Goal: Browse casually: Explore the website without a specific task or goal

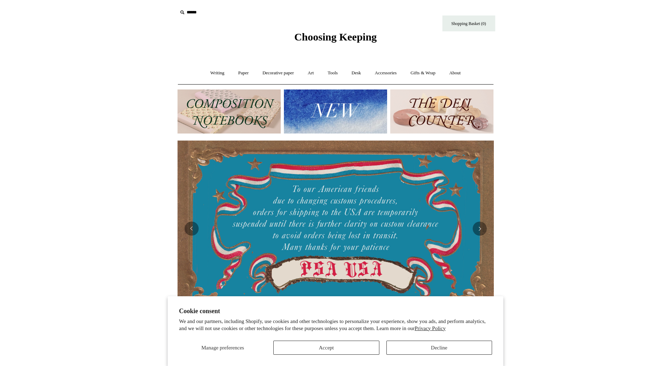
click at [319, 37] on span "Choosing Keeping" at bounding box center [335, 37] width 82 height 12
click at [230, 112] on img at bounding box center [228, 111] width 103 height 44
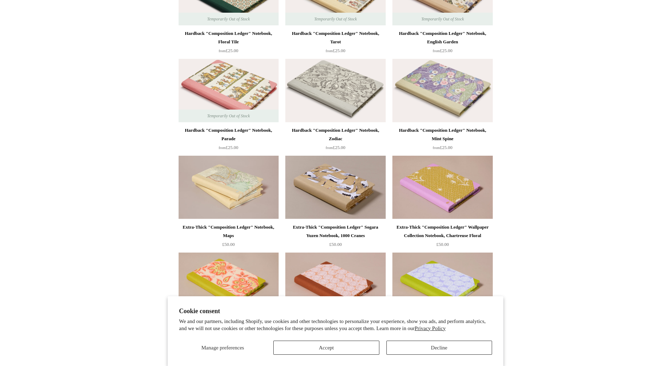
scroll to position [235, 0]
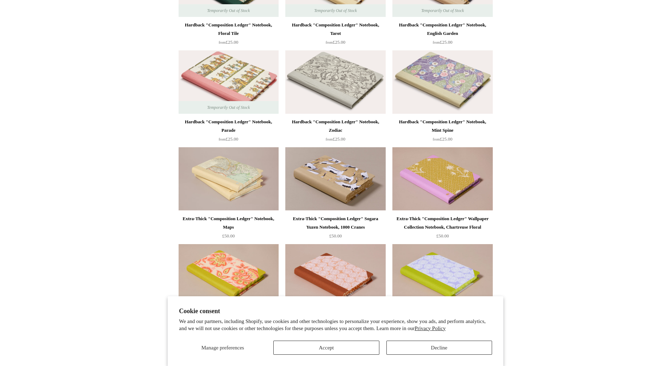
click at [364, 104] on img at bounding box center [335, 81] width 100 height 63
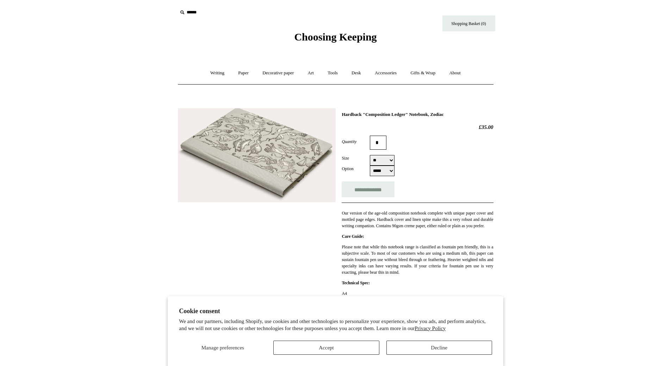
click at [276, 148] on img at bounding box center [257, 155] width 158 height 94
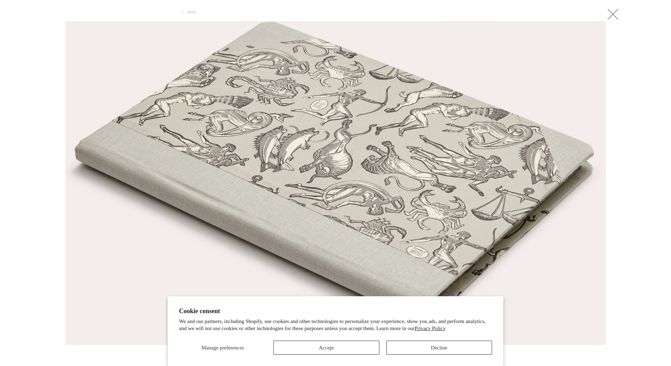
click at [644, 83] on div at bounding box center [335, 326] width 671 height 652
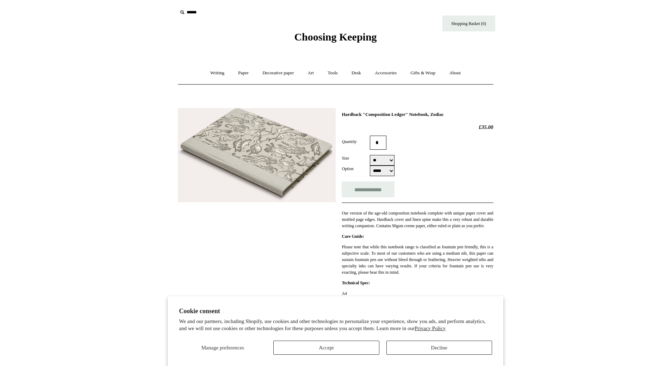
click at [313, 34] on span "Choosing Keeping" at bounding box center [335, 37] width 82 height 12
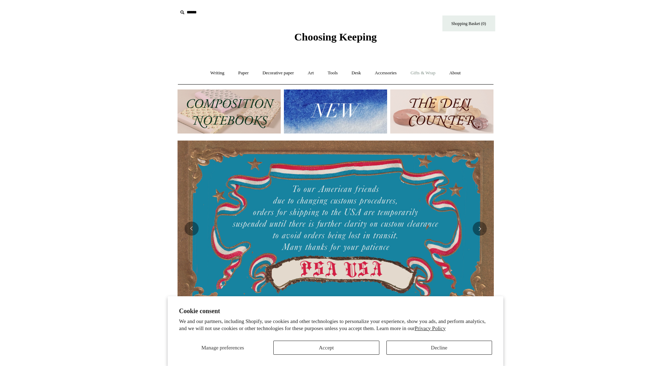
click at [429, 75] on link "Gifts & Wrap +" at bounding box center [423, 73] width 38 height 19
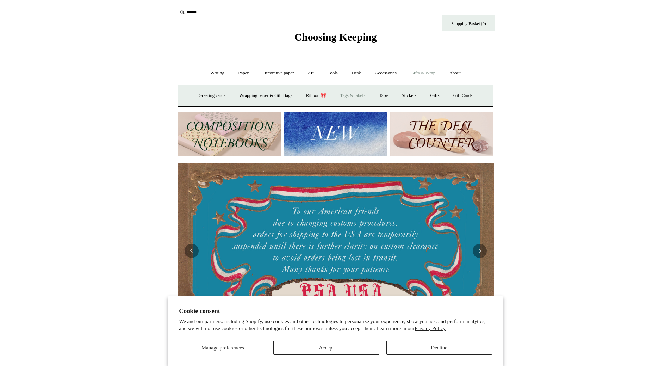
click at [357, 95] on link "Tags & labels" at bounding box center [353, 95] width 38 height 19
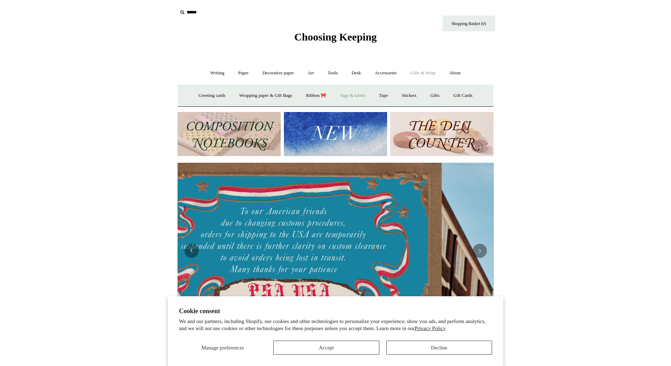
scroll to position [0, 245]
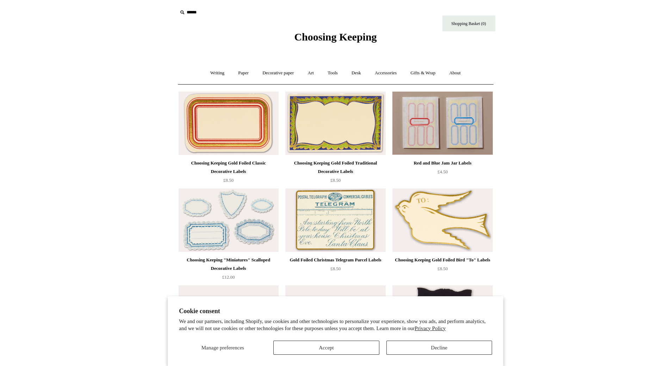
drag, startPoint x: 524, startPoint y: 223, endPoint x: 520, endPoint y: 31, distance: 192.3
click at [348, 32] on span "Choosing Keeping" at bounding box center [335, 37] width 82 height 12
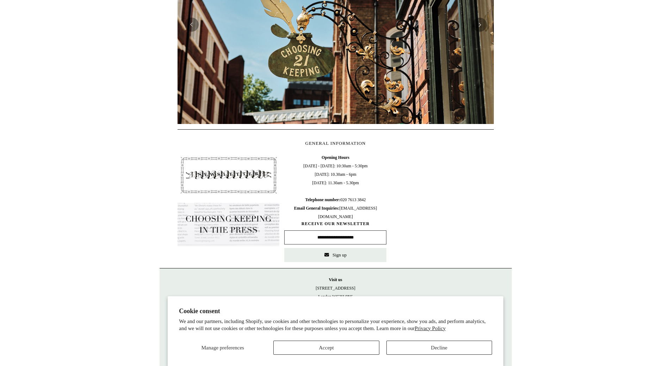
scroll to position [227, 0]
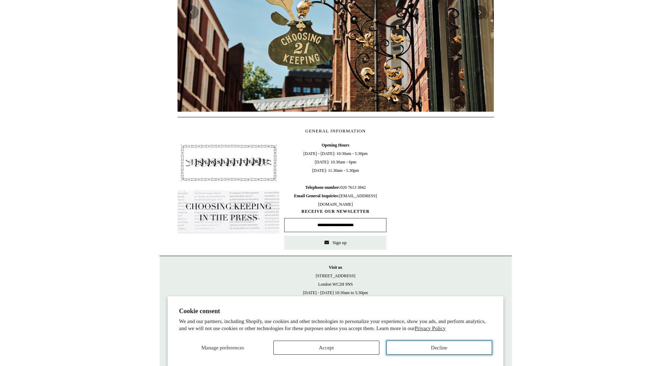
click at [408, 346] on button "Decline" at bounding box center [439, 348] width 106 height 14
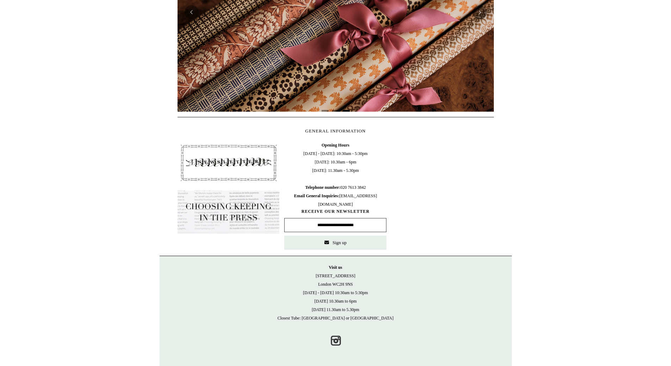
scroll to position [25, 0]
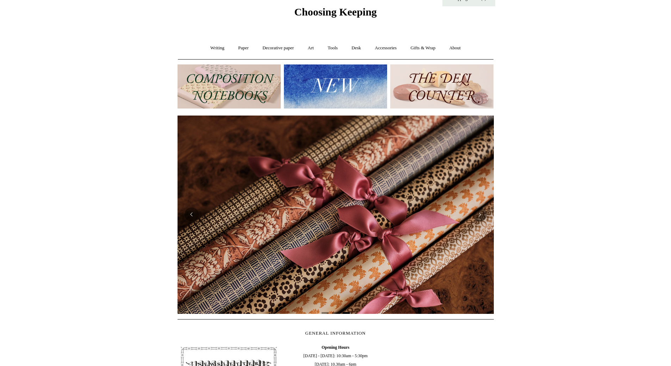
drag, startPoint x: 586, startPoint y: 234, endPoint x: 582, endPoint y: 107, distance: 126.5
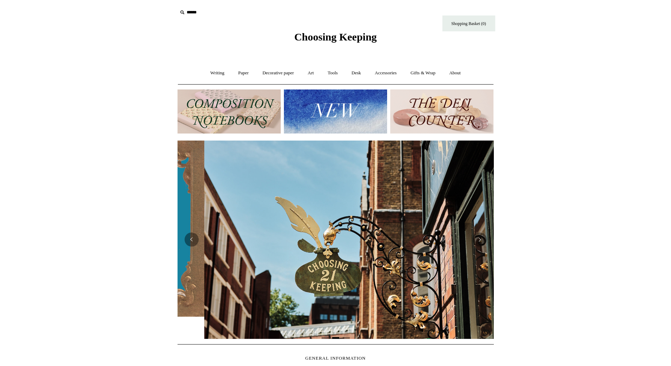
scroll to position [0, 316]
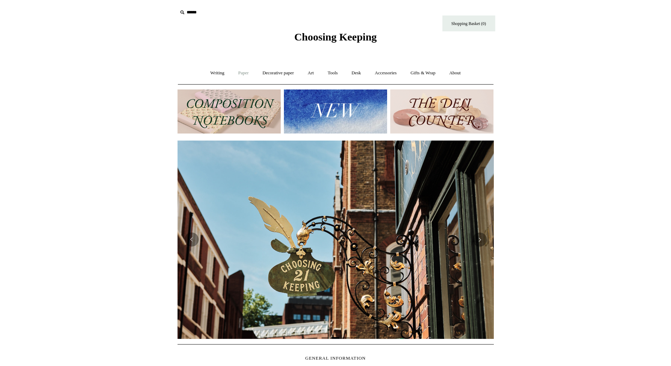
click at [233, 73] on link "Paper +" at bounding box center [243, 73] width 23 height 19
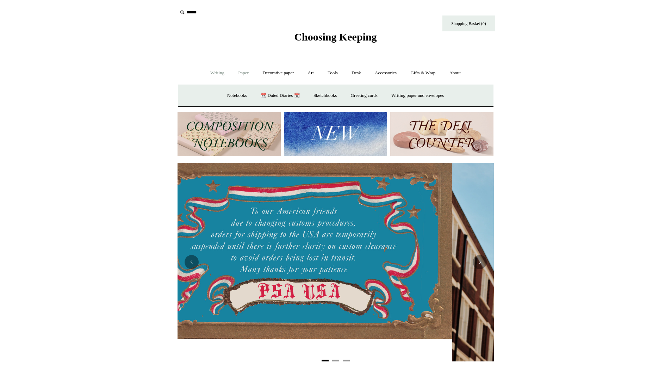
scroll to position [0, 0]
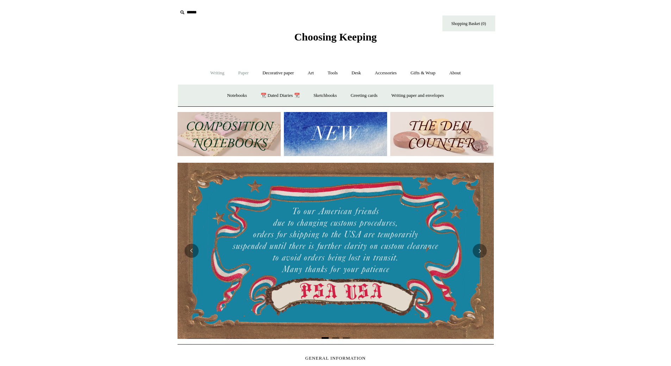
click at [222, 74] on link "Writing +" at bounding box center [217, 73] width 27 height 19
click at [327, 46] on body "Cookie consent We and our partners, including Shopify, use cookies and other te…" at bounding box center [336, 296] width 352 height 593
click at [330, 40] on span "Choosing Keeping" at bounding box center [335, 37] width 82 height 12
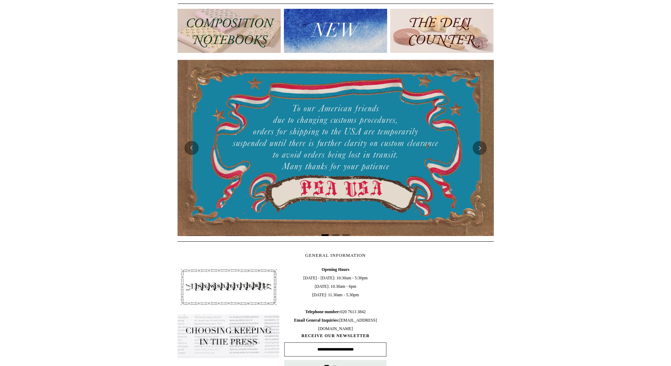
scroll to position [82, 0]
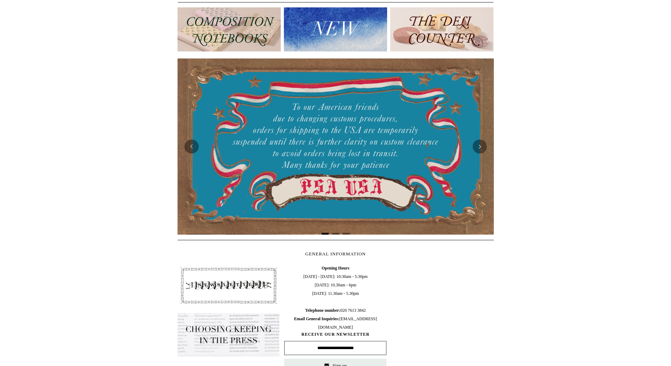
click at [261, 36] on img at bounding box center [228, 29] width 103 height 44
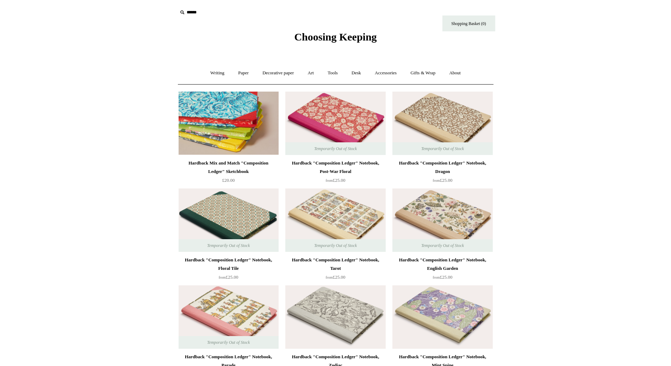
click at [255, 139] on img at bounding box center [229, 123] width 100 height 63
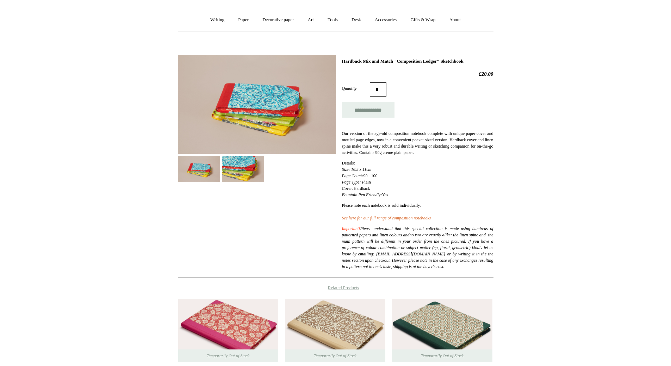
scroll to position [59, 0]
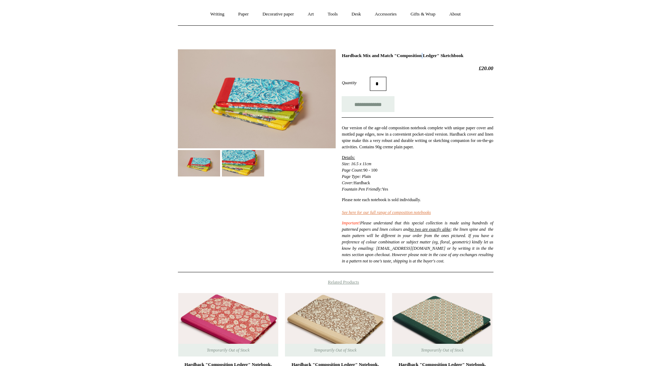
click at [404, 56] on h1 "Hardback Mix and Match "Composition Ledger" Sketchbook" at bounding box center [417, 56] width 151 height 6
click at [341, 330] on img at bounding box center [335, 324] width 100 height 63
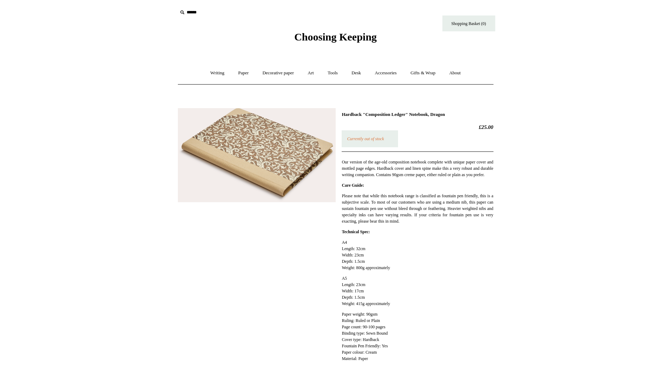
drag, startPoint x: 582, startPoint y: 160, endPoint x: 577, endPoint y: 29, distance: 131.5
click at [237, 73] on link "Paper +" at bounding box center [243, 73] width 23 height 19
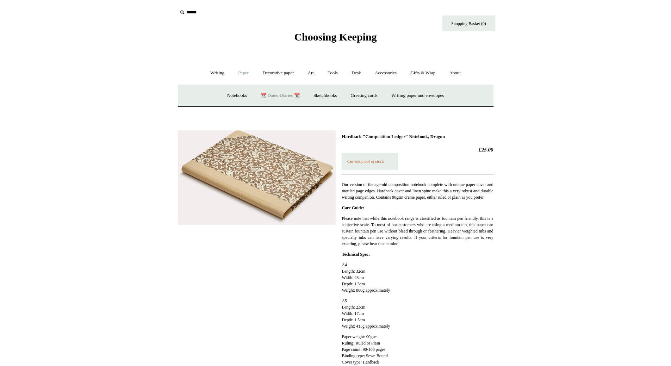
click at [261, 94] on link "📆 Dated Diaries 📆" at bounding box center [279, 95] width 51 height 19
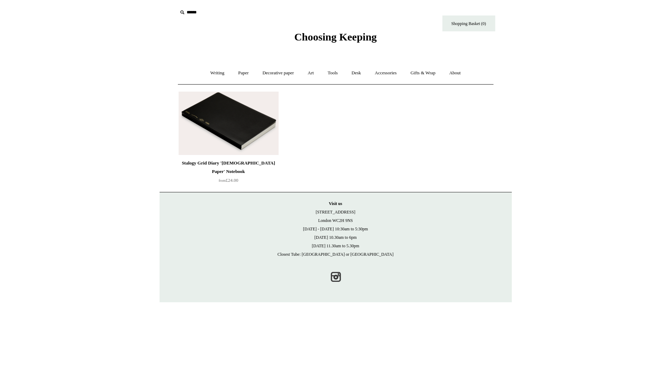
click at [260, 108] on img at bounding box center [229, 123] width 100 height 63
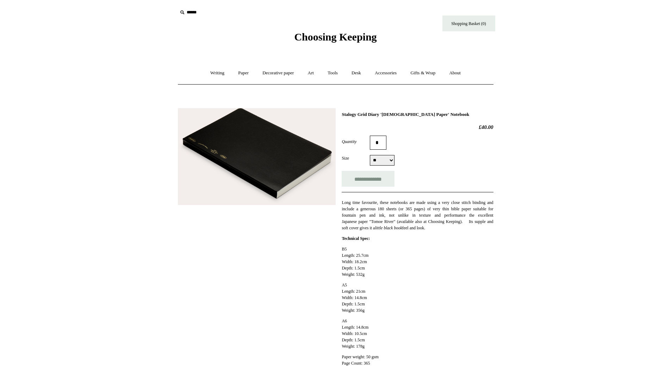
click at [268, 132] on img at bounding box center [257, 156] width 158 height 97
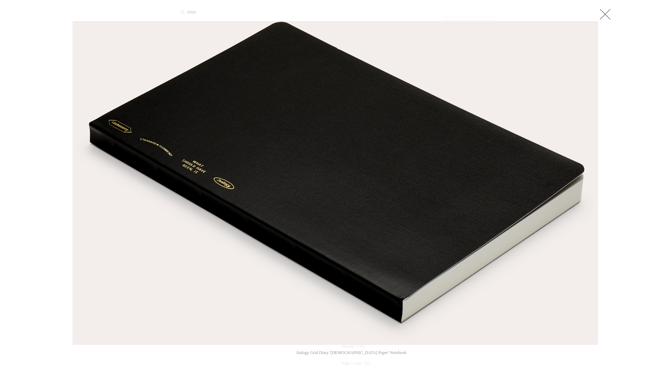
click at [597, 15] on div at bounding box center [335, 17] width 525 height 7
click at [610, 14] on link at bounding box center [605, 14] width 14 height 14
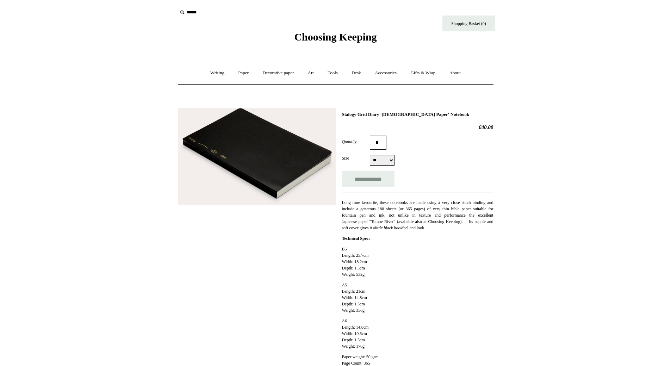
drag, startPoint x: 578, startPoint y: 238, endPoint x: 576, endPoint y: 68, distance: 170.1
click at [329, 74] on link "Tools +" at bounding box center [332, 73] width 23 height 19
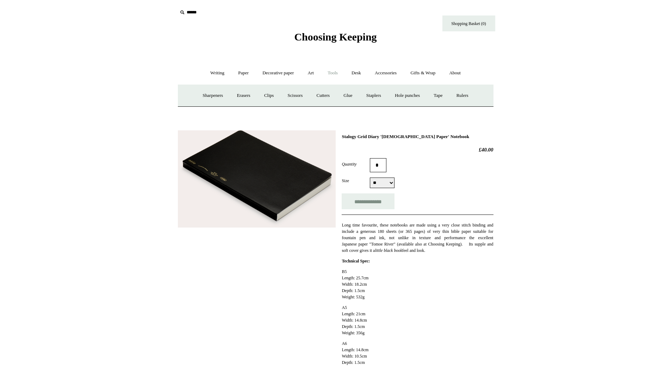
click at [526, 101] on html "Menu Choosing Keeping * Shipping Information Shopping Basket (0) * ⤺ + +" at bounding box center [335, 276] width 671 height 552
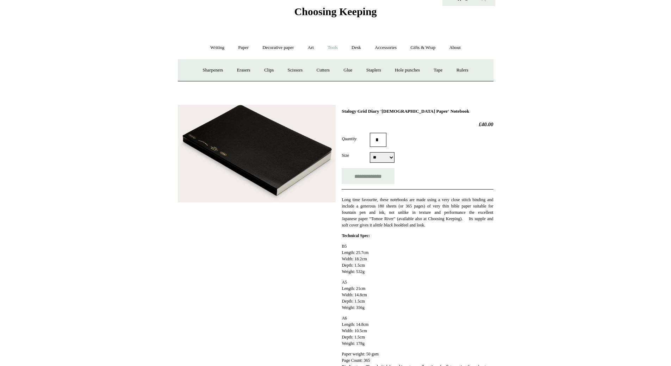
scroll to position [106, 0]
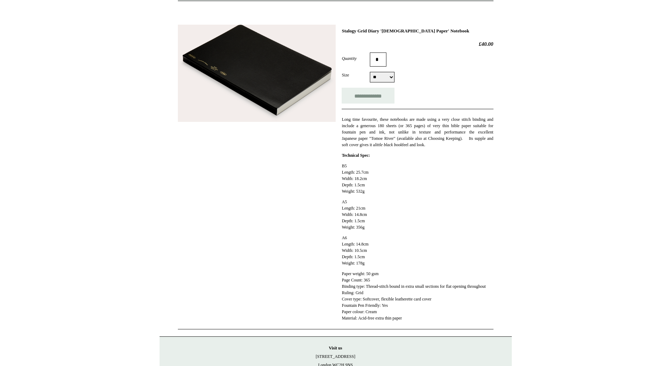
click at [284, 81] on img at bounding box center [257, 73] width 158 height 97
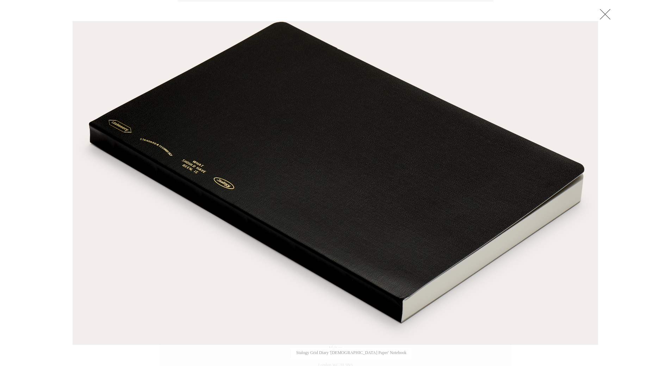
click at [263, 189] on img at bounding box center [335, 182] width 525 height 323
click at [587, 151] on img at bounding box center [335, 182] width 525 height 323
click at [601, 22] on div at bounding box center [601, 183] width 7 height 324
click at [603, 15] on link at bounding box center [605, 14] width 14 height 14
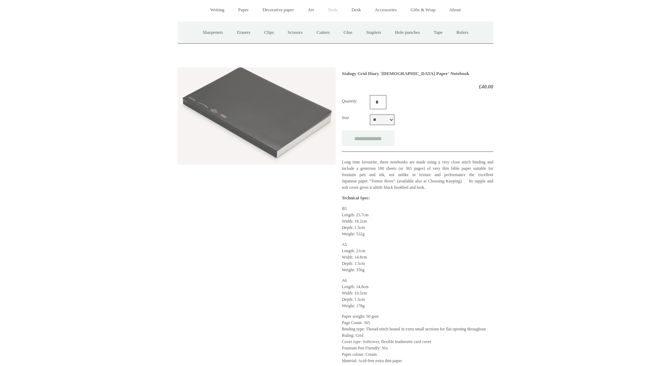
scroll to position [0, 0]
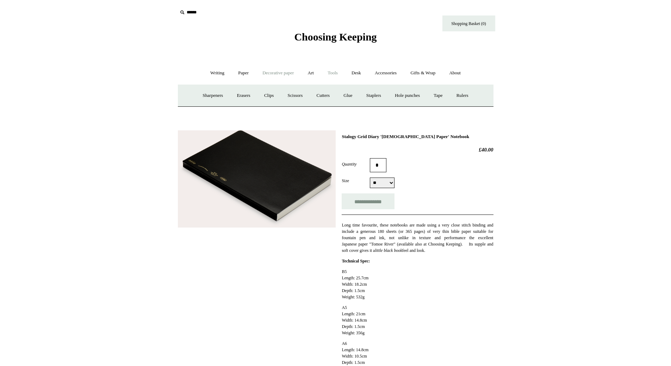
click at [269, 73] on link "Decorative paper +" at bounding box center [278, 73] width 44 height 19
click at [235, 76] on link "Paper +" at bounding box center [243, 73] width 23 height 19
click at [355, 97] on link "Greeting cards +" at bounding box center [363, 95] width 39 height 19
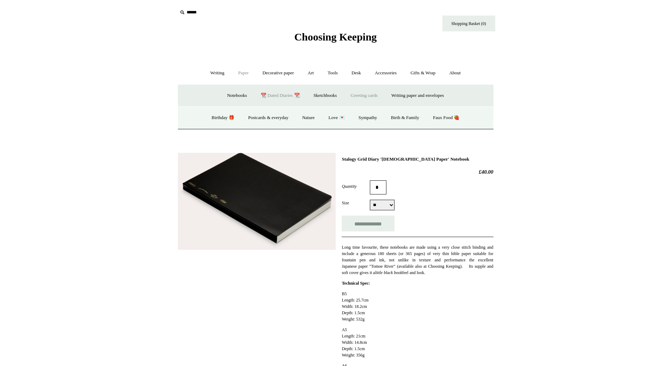
click at [386, 63] on div "Writing + Pens by brand + Kaweco Lamy Ohnishi Seisakusho Pelikan Tetzbo Pilot P…" at bounding box center [336, 73] width 316 height 23
click at [447, 116] on link "Faux Food 🍓" at bounding box center [445, 117] width 39 height 19
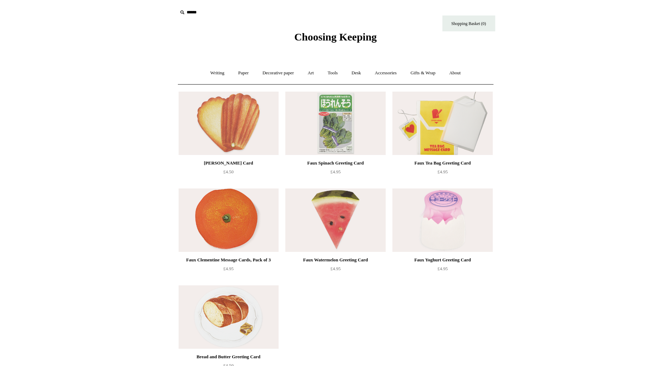
drag, startPoint x: 575, startPoint y: 167, endPoint x: 605, endPoint y: -43, distance: 211.4
click at [313, 73] on link "Art +" at bounding box center [310, 73] width 19 height 19
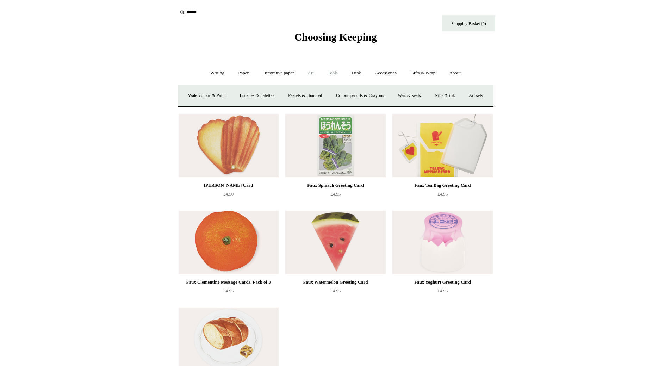
click at [327, 75] on link "Tools +" at bounding box center [332, 73] width 23 height 19
click at [236, 74] on link "Paper +" at bounding box center [243, 73] width 23 height 19
click at [218, 77] on link "Writing +" at bounding box center [217, 73] width 27 height 19
click at [380, 76] on link "Accessories +" at bounding box center [385, 73] width 35 height 19
click at [462, 96] on link "Playing Cards" at bounding box center [461, 95] width 38 height 19
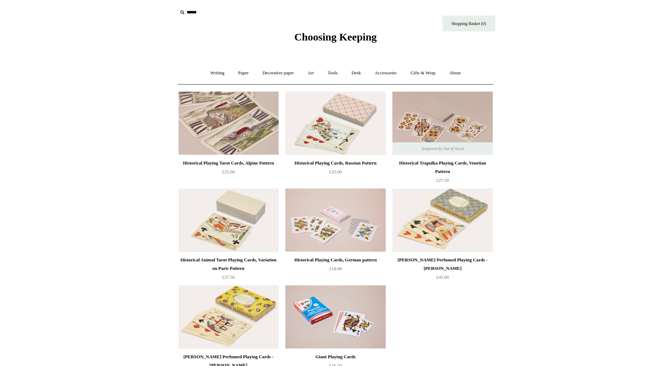
click at [220, 108] on img at bounding box center [229, 123] width 100 height 63
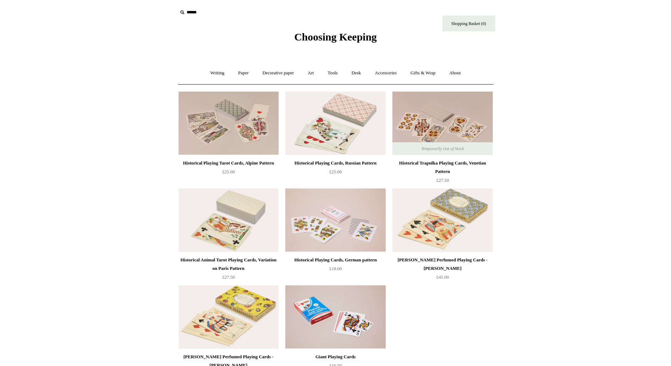
click at [311, 109] on img at bounding box center [335, 123] width 100 height 63
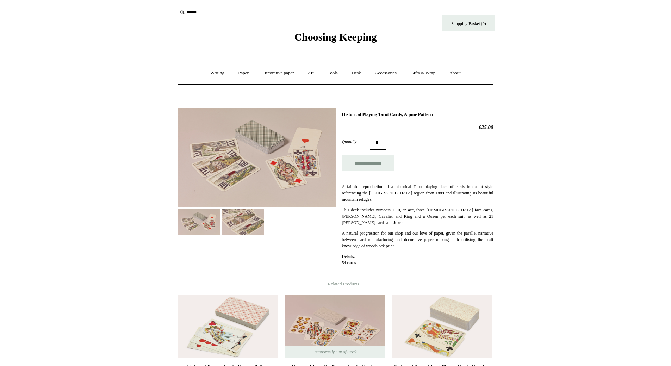
click at [254, 181] on img at bounding box center [257, 157] width 158 height 99
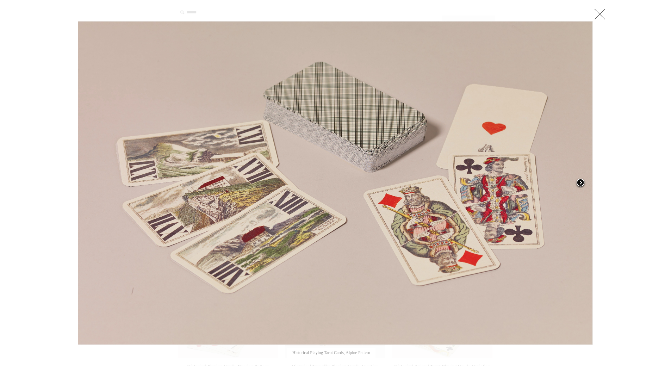
click at [584, 182] on span at bounding box center [580, 183] width 11 height 11
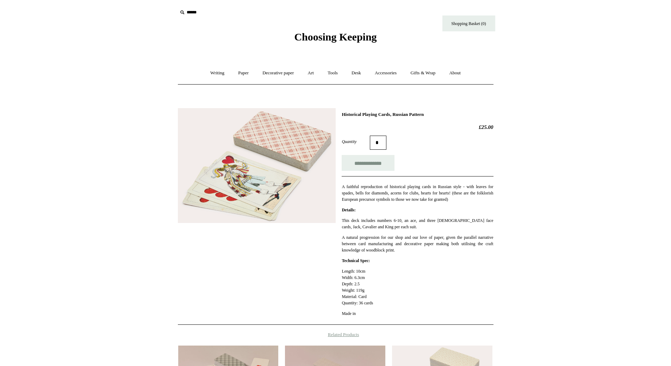
click at [270, 163] on img at bounding box center [257, 165] width 158 height 115
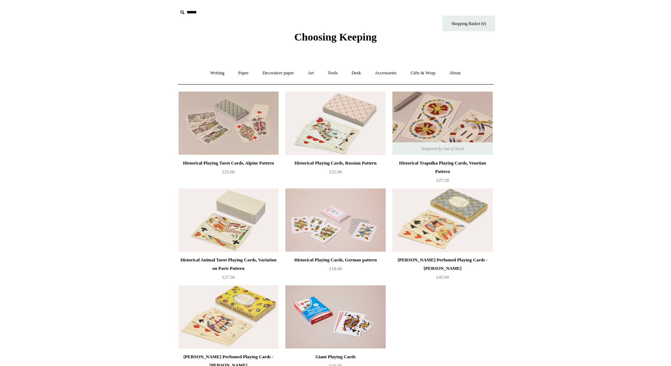
click at [452, 137] on img at bounding box center [442, 123] width 100 height 63
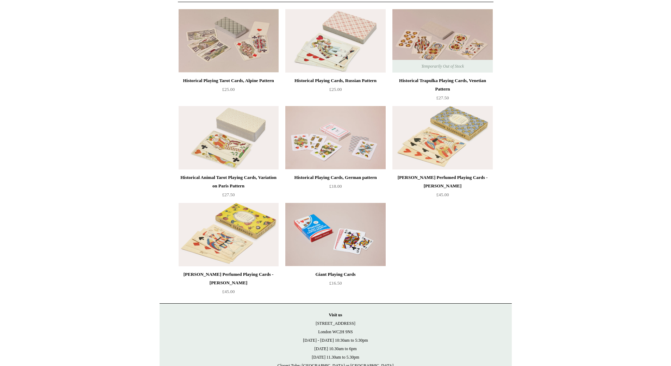
scroll to position [94, 0]
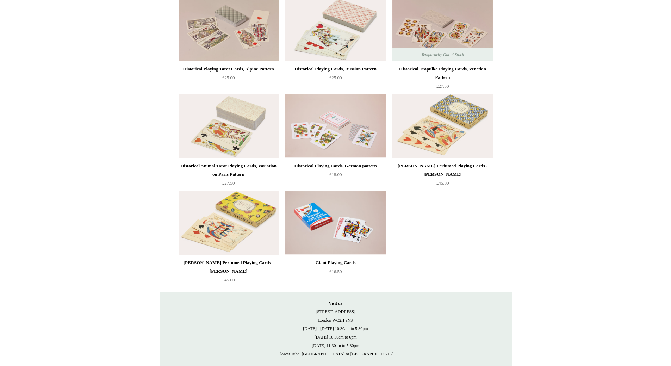
click at [445, 147] on img at bounding box center [442, 125] width 100 height 63
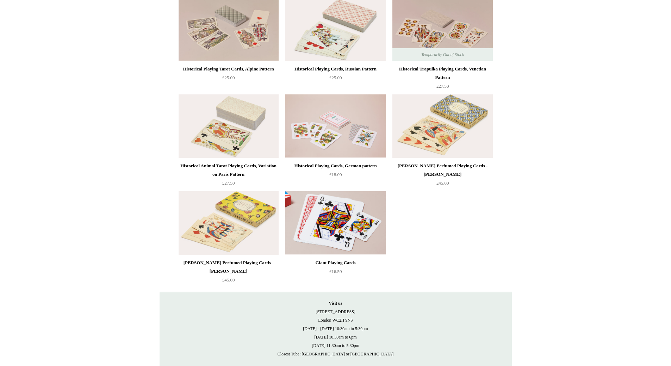
click at [327, 207] on img at bounding box center [335, 222] width 100 height 63
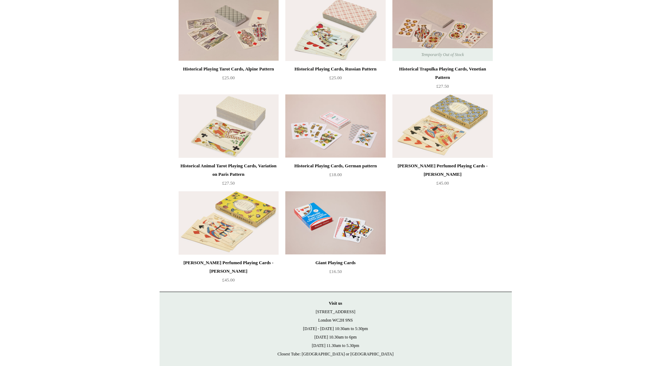
click at [216, 132] on img at bounding box center [229, 125] width 100 height 63
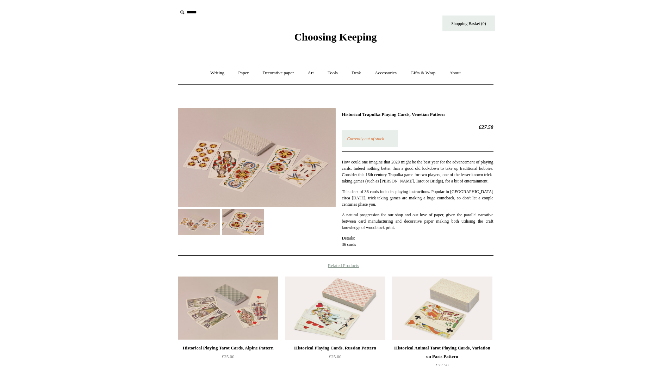
click at [222, 209] on img at bounding box center [243, 222] width 42 height 26
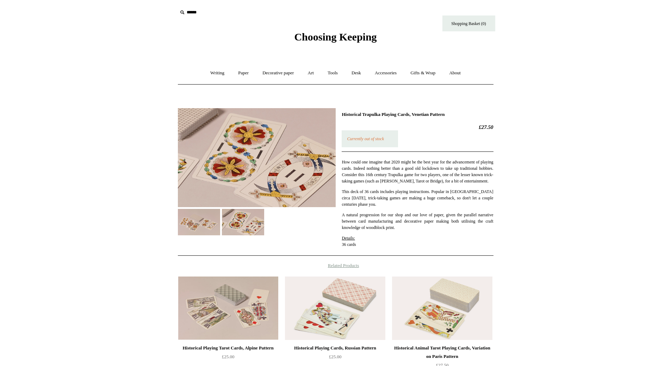
click at [244, 149] on img at bounding box center [257, 157] width 158 height 99
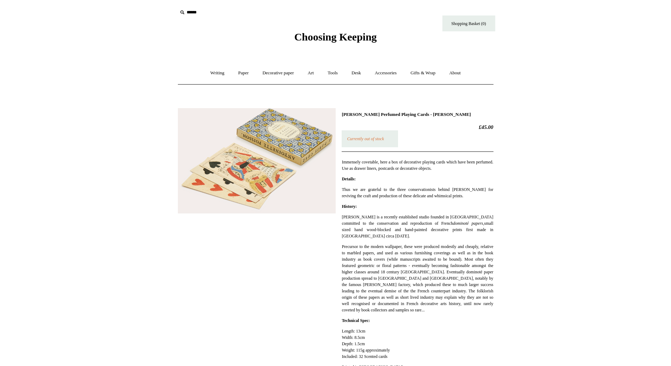
click at [267, 162] on img at bounding box center [257, 161] width 158 height 106
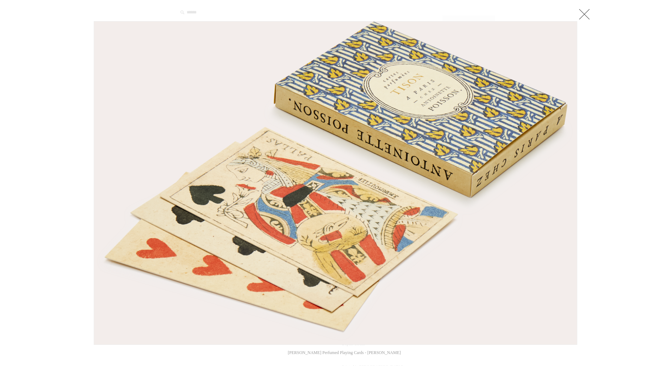
click at [628, 145] on div at bounding box center [335, 301] width 671 height 603
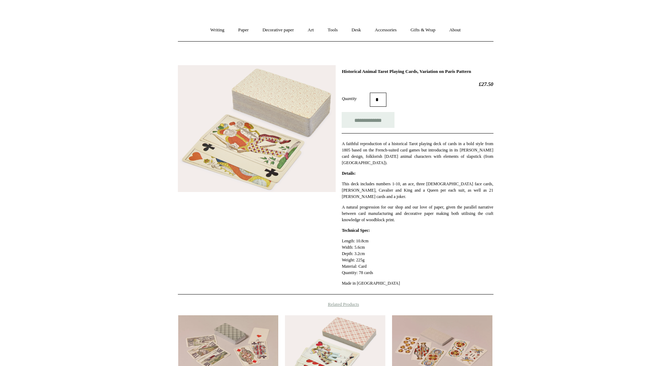
scroll to position [106, 0]
